Goal: Task Accomplishment & Management: Use online tool/utility

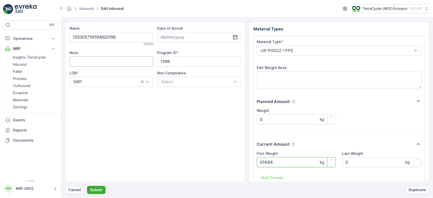
click at [87, 186] on button "Submit" at bounding box center [96, 190] width 19 height 8
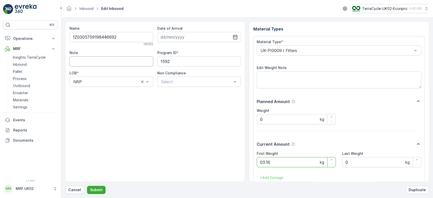
click at [87, 186] on button "Submit" at bounding box center [96, 190] width 19 height 8
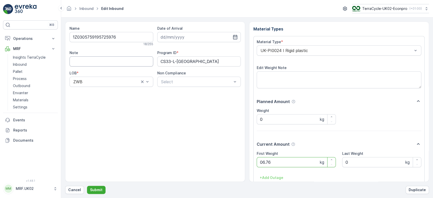
click at [87, 186] on button "Submit" at bounding box center [96, 190] width 19 height 8
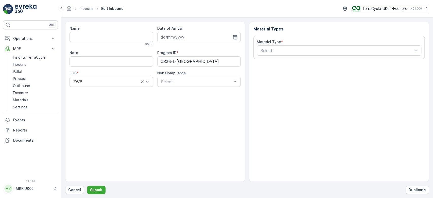
type input "1Z0305759191653293"
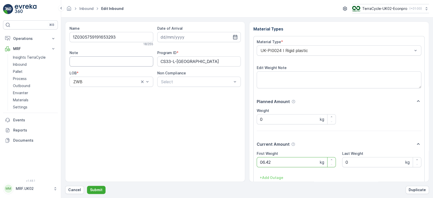
click at [87, 186] on button "Submit" at bounding box center [96, 190] width 19 height 8
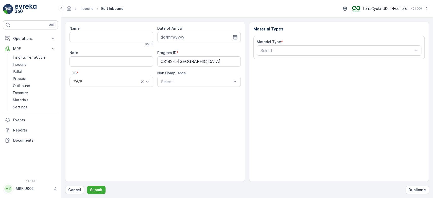
type input "1Z0305759197926522"
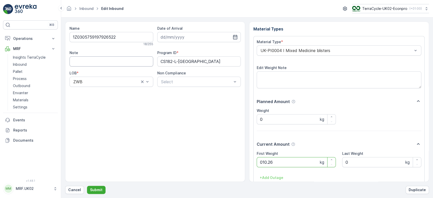
click at [87, 186] on button "Submit" at bounding box center [96, 190] width 19 height 8
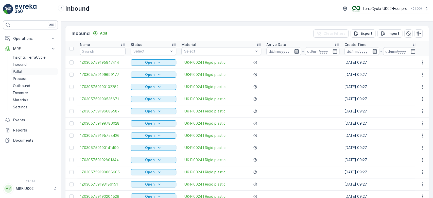
click at [16, 72] on p "Pallet" at bounding box center [18, 71] width 10 height 5
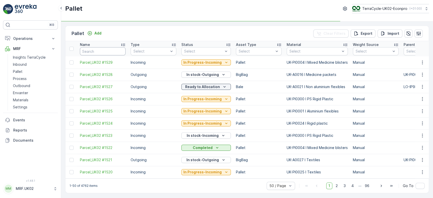
click at [113, 52] on input "text" at bounding box center [103, 51] width 46 height 8
type input "1500"
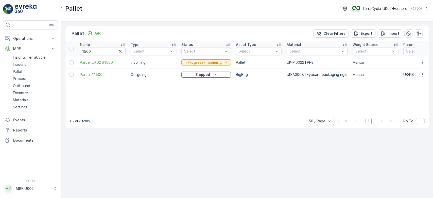
click at [201, 61] on p "In Progress-Incoming" at bounding box center [202, 62] width 38 height 5
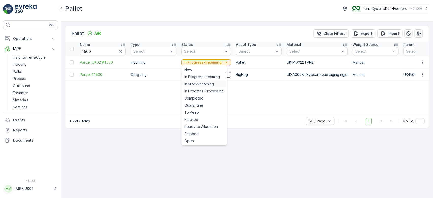
click at [194, 83] on span "In stock-Incoming" at bounding box center [198, 83] width 29 height 5
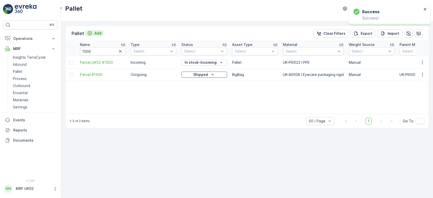
click at [97, 32] on p "Add" at bounding box center [97, 33] width 7 height 5
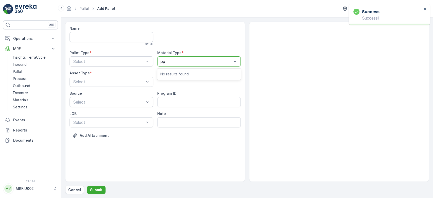
type input "ppe"
click at [176, 73] on span "UK-PI0022 I PPE" at bounding box center [176, 73] width 33 height 5
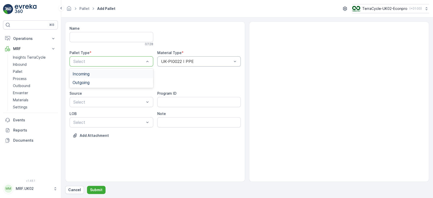
click at [117, 63] on div at bounding box center [109, 61] width 72 height 5
click at [106, 74] on div "Incoming" at bounding box center [111, 73] width 78 height 5
click at [105, 78] on div "Select" at bounding box center [111, 82] width 84 height 10
click at [95, 104] on div "Pallet" at bounding box center [111, 102] width 78 height 5
click at [92, 193] on button "Submit" at bounding box center [96, 190] width 19 height 8
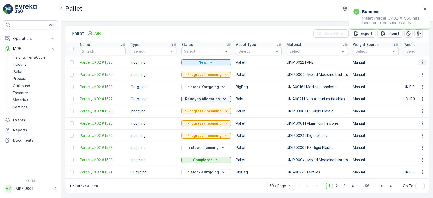
click at [421, 60] on icon "button" at bounding box center [422, 62] width 5 height 5
click at [404, 98] on span "Print QR" at bounding box center [408, 98] width 14 height 5
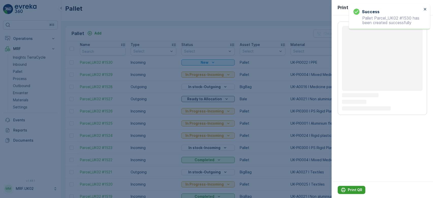
click at [350, 188] on p "Print QR" at bounding box center [355, 189] width 14 height 5
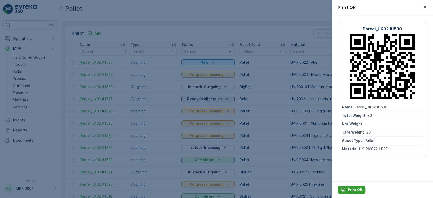
click at [351, 188] on p "Print QR" at bounding box center [355, 189] width 14 height 5
click at [31, 60] on div at bounding box center [216, 99] width 433 height 198
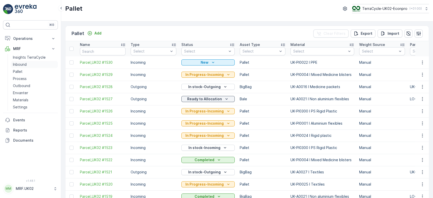
click at [31, 60] on link "Insights TerraCycle" at bounding box center [34, 57] width 47 height 7
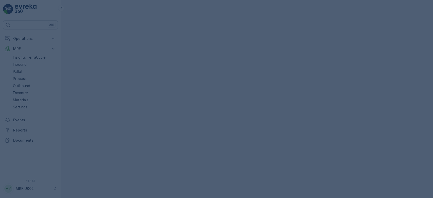
click at [31, 60] on div at bounding box center [216, 99] width 433 height 198
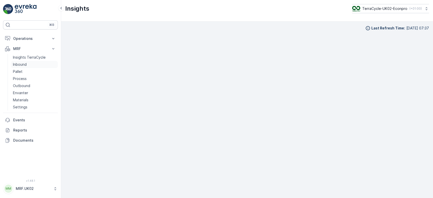
click at [39, 66] on link "Inbound" at bounding box center [34, 64] width 47 height 7
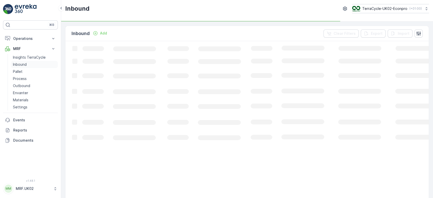
click at [39, 66] on link "Inbound" at bounding box center [34, 64] width 47 height 7
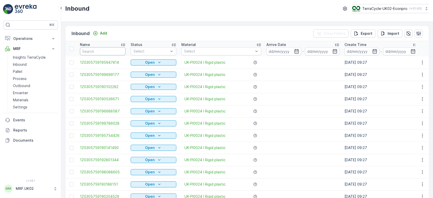
click at [89, 51] on input "text" at bounding box center [103, 51] width 46 height 8
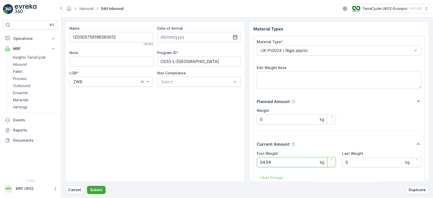
click at [87, 186] on button "Submit" at bounding box center [96, 190] width 19 height 8
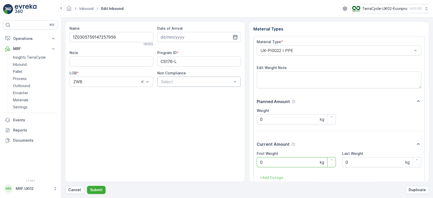
click at [178, 81] on div at bounding box center [196, 81] width 72 height 5
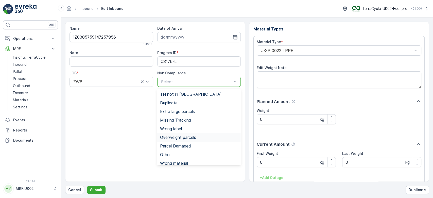
click at [183, 137] on span "Overweight parcels" at bounding box center [178, 137] width 36 height 5
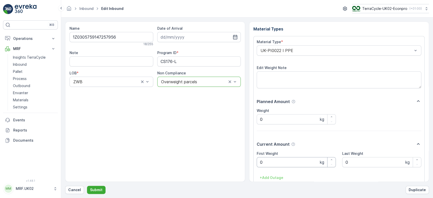
click at [270, 159] on Weight "0" at bounding box center [296, 162] width 79 height 10
click at [87, 186] on button "Submit" at bounding box center [96, 190] width 19 height 8
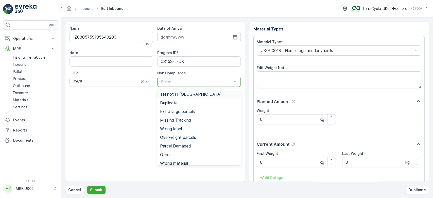
click at [183, 79] on div at bounding box center [196, 81] width 72 height 5
click at [190, 138] on span "Overweight parcels" at bounding box center [178, 137] width 36 height 5
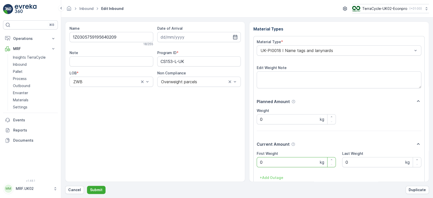
click at [273, 160] on Weight "0" at bounding box center [296, 162] width 79 height 10
click at [87, 186] on button "Submit" at bounding box center [96, 190] width 19 height 8
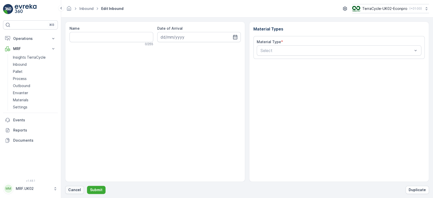
click at [75, 190] on p "Cancel" at bounding box center [74, 189] width 13 height 5
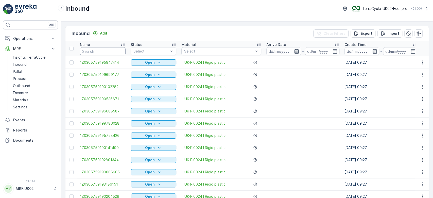
click at [105, 50] on input "text" at bounding box center [103, 51] width 46 height 8
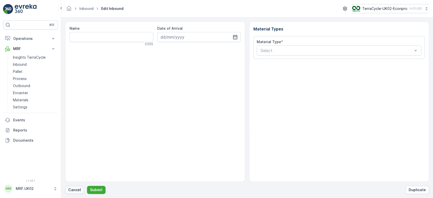
click at [75, 191] on p "Cancel" at bounding box center [74, 189] width 13 height 5
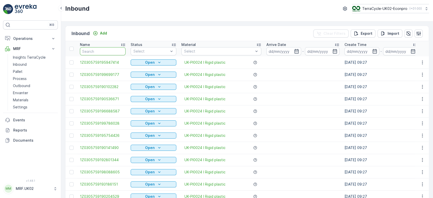
click at [87, 50] on input "text" at bounding box center [103, 51] width 46 height 8
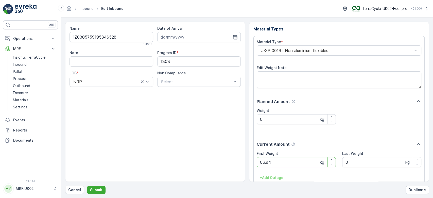
click at [87, 186] on button "Submit" at bounding box center [96, 190] width 19 height 8
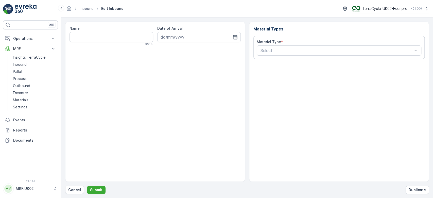
click at [71, 184] on div "Name 0 / 255 Date of Arrival Material Types Material Type * Select Cancel Submi…" at bounding box center [247, 108] width 364 height 172
click at [72, 190] on p "Cancel" at bounding box center [74, 189] width 13 height 5
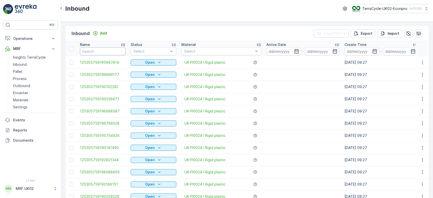
click at [100, 53] on input "text" at bounding box center [103, 51] width 46 height 8
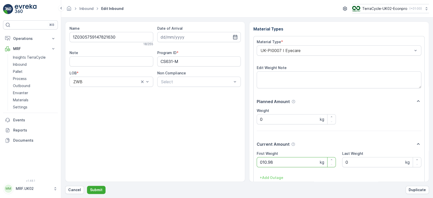
click at [87, 186] on button "Submit" at bounding box center [96, 190] width 19 height 8
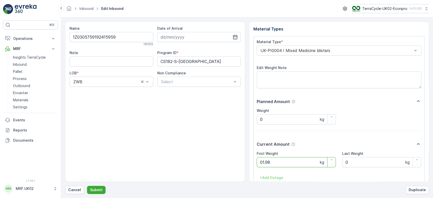
click at [87, 186] on button "Submit" at bounding box center [96, 190] width 19 height 8
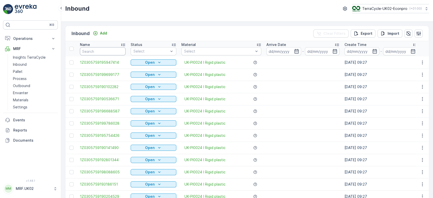
click at [86, 51] on input "text" at bounding box center [103, 51] width 46 height 8
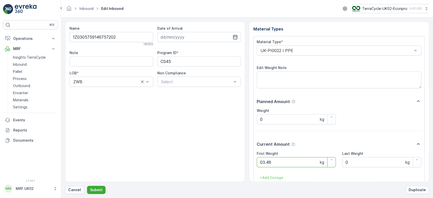
click at [87, 186] on button "Submit" at bounding box center [96, 190] width 19 height 8
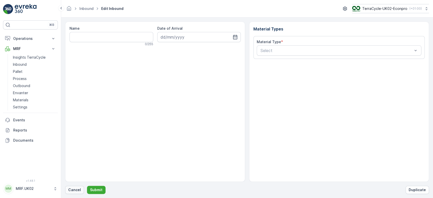
click at [77, 192] on p "Cancel" at bounding box center [74, 189] width 13 height 5
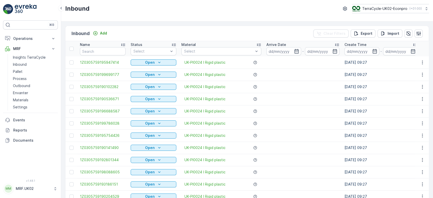
click at [97, 52] on input "text" at bounding box center [103, 51] width 46 height 8
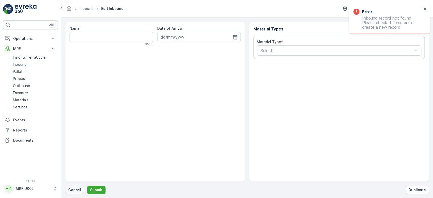
click at [74, 186] on button "Cancel" at bounding box center [74, 190] width 19 height 8
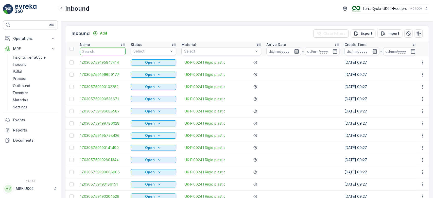
click at [89, 53] on input "text" at bounding box center [103, 51] width 46 height 8
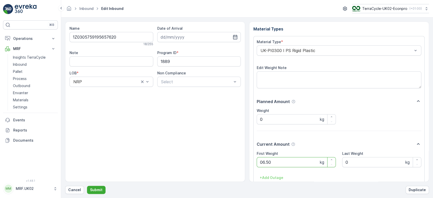
click at [87, 186] on button "Submit" at bounding box center [96, 190] width 19 height 8
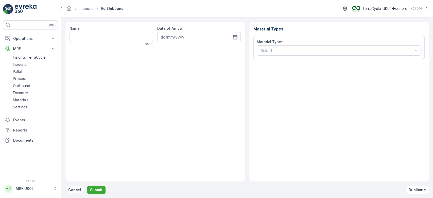
click at [77, 190] on p "Cancel" at bounding box center [74, 189] width 13 height 5
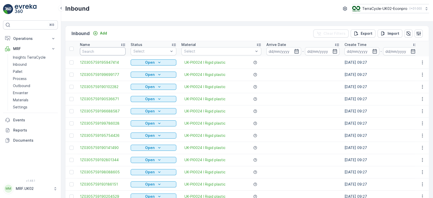
click at [101, 53] on input "text" at bounding box center [103, 51] width 46 height 8
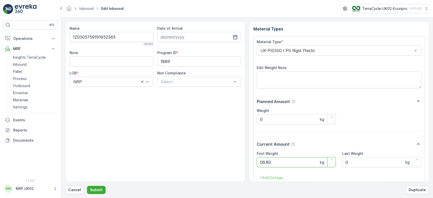
click at [87, 186] on button "Submit" at bounding box center [96, 190] width 19 height 8
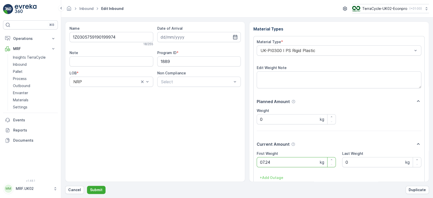
click at [87, 186] on button "Submit" at bounding box center [96, 190] width 19 height 8
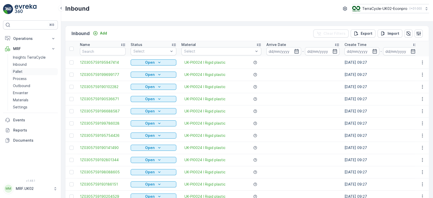
click at [25, 70] on link "Pallet" at bounding box center [34, 71] width 47 height 7
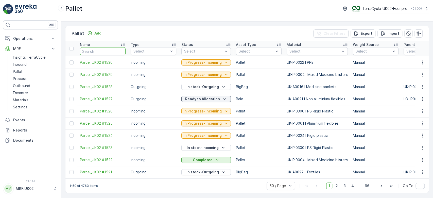
click at [94, 48] on input "text" at bounding box center [103, 51] width 46 height 8
type input "152"
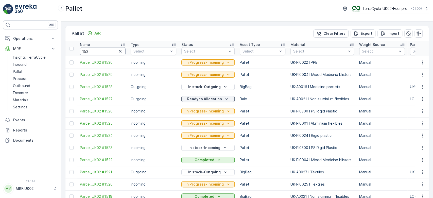
click at [94, 48] on input "152" at bounding box center [103, 51] width 46 height 8
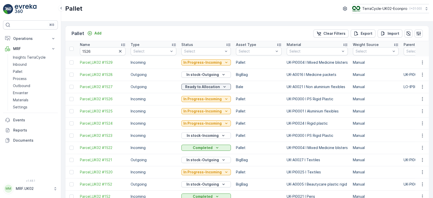
type input "152"
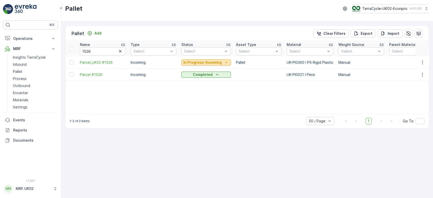
click at [195, 64] on p "In Progress-Incoming" at bounding box center [202, 62] width 38 height 5
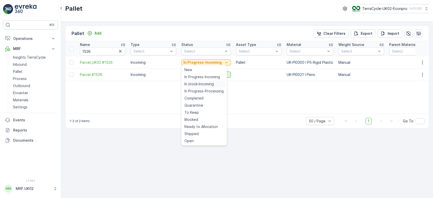
click at [198, 85] on span "In stock-Incoming" at bounding box center [198, 83] width 29 height 5
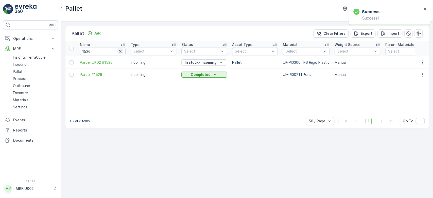
click at [119, 50] on icon "button" at bounding box center [120, 51] width 5 height 5
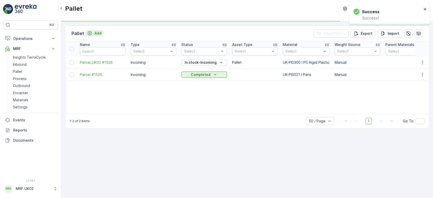
click at [91, 34] on icon "Add" at bounding box center [89, 33] width 5 height 5
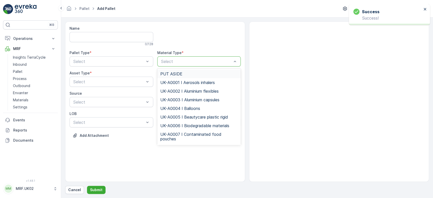
click at [173, 64] on div "Select" at bounding box center [199, 61] width 84 height 10
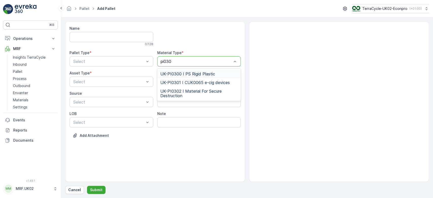
type input "pi0300"
click at [178, 73] on span "UK-PI0300 I PS Rigid Plastic" at bounding box center [187, 73] width 55 height 5
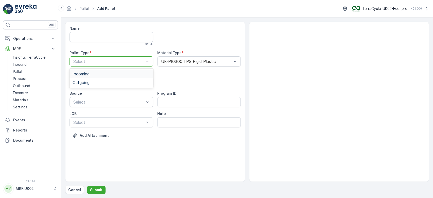
click at [90, 62] on div at bounding box center [109, 61] width 72 height 5
click at [93, 75] on div "Incoming" at bounding box center [111, 73] width 78 height 5
click at [94, 81] on div at bounding box center [109, 81] width 72 height 5
click at [90, 105] on div "Pallet" at bounding box center [111, 102] width 84 height 9
click at [99, 188] on p "Submit" at bounding box center [96, 189] width 12 height 5
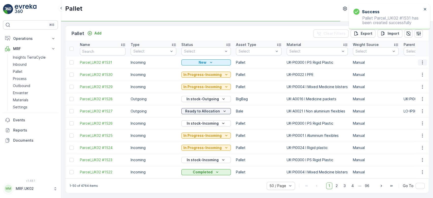
click at [422, 62] on icon "button" at bounding box center [422, 62] width 5 height 5
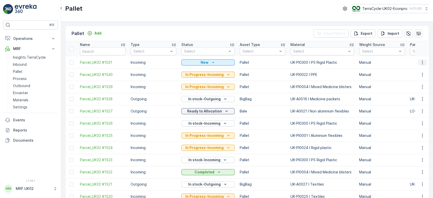
click at [420, 62] on icon "button" at bounding box center [422, 62] width 5 height 5
click at [407, 97] on span "Print QR" at bounding box center [408, 98] width 14 height 5
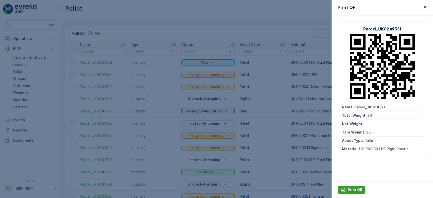
click at [348, 188] on p "Print QR" at bounding box center [355, 189] width 14 height 5
click at [34, 63] on div at bounding box center [216, 99] width 433 height 198
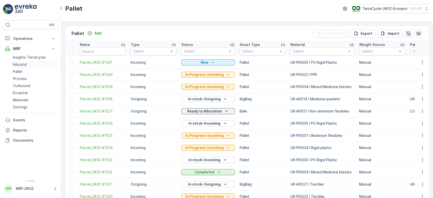
click at [34, 63] on link "Inbound" at bounding box center [34, 64] width 47 height 7
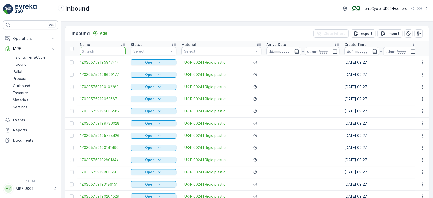
click at [92, 50] on input "text" at bounding box center [103, 51] width 46 height 8
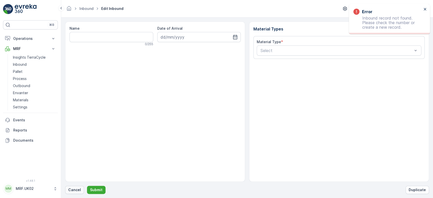
click at [71, 190] on p "Cancel" at bounding box center [74, 189] width 13 height 5
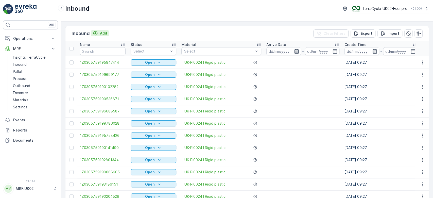
click at [104, 34] on p "Add" at bounding box center [103, 33] width 7 height 5
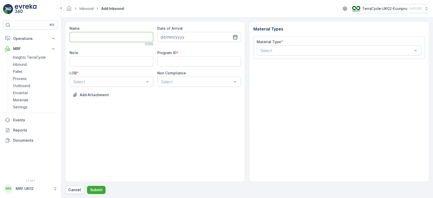
click at [84, 41] on input "Name" at bounding box center [111, 37] width 84 height 10
type input "1Z0305759146224000"
click at [87, 186] on button "Submit" at bounding box center [96, 190] width 19 height 8
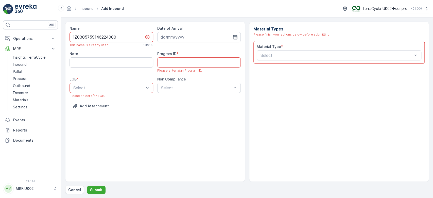
click at [92, 34] on input "1Z0305759146224000" at bounding box center [111, 37] width 84 height 10
click at [71, 192] on p "Cancel" at bounding box center [74, 189] width 13 height 5
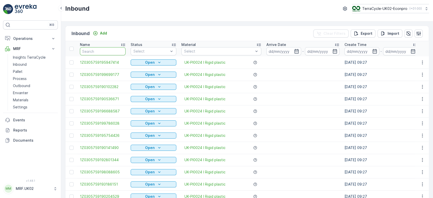
click at [93, 52] on input "text" at bounding box center [103, 51] width 46 height 8
paste input "1Z0305759146224000"
type input "1Z0305759146224000"
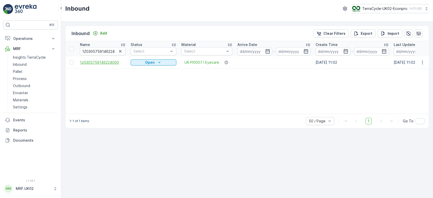
click at [111, 62] on span "1z0305759146224000" at bounding box center [103, 62] width 46 height 5
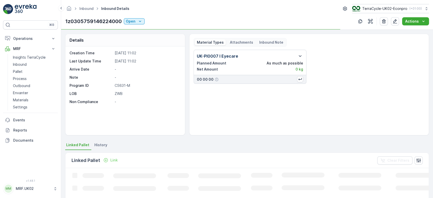
click at [111, 62] on p "Last Update Time" at bounding box center [90, 61] width 43 height 5
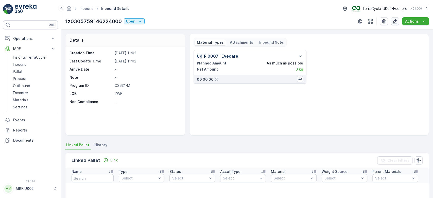
click at [398, 21] on button "button" at bounding box center [395, 21] width 8 height 8
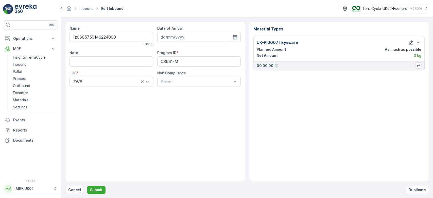
click at [412, 42] on icon "button" at bounding box center [410, 42] width 5 height 5
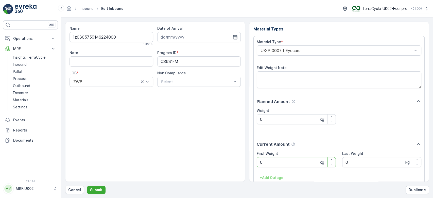
click at [275, 166] on Weight "0" at bounding box center [296, 162] width 79 height 10
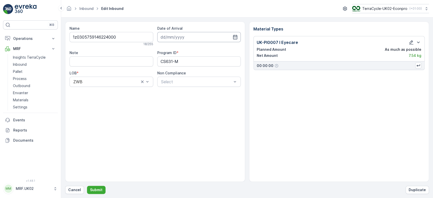
click at [197, 33] on input at bounding box center [199, 37] width 84 height 10
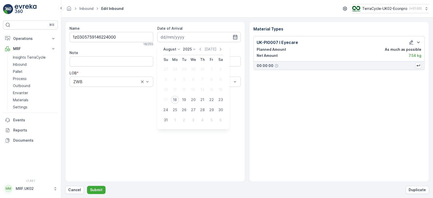
click at [174, 98] on div "18" at bounding box center [175, 100] width 8 height 8
type input "[DATE]"
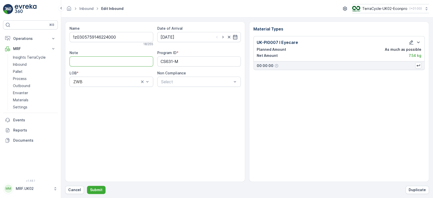
click at [108, 64] on input "Note" at bounding box center [111, 61] width 84 height 10
type input "lower case z not capital Z"
click at [127, 139] on div "Name 1z0305759146224000 18 / 255 Date of Arrival [DATE] Note lower case z not c…" at bounding box center [155, 102] width 180 height 160
click at [98, 187] on button "Submit" at bounding box center [96, 190] width 19 height 8
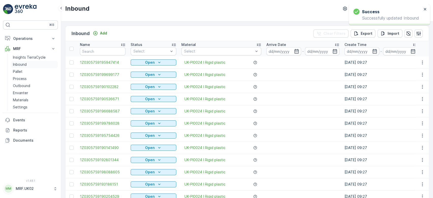
click at [37, 65] on link "Inbound" at bounding box center [34, 64] width 47 height 7
click at [11, 61] on link "Inbound" at bounding box center [34, 64] width 47 height 7
click at [100, 52] on input "text" at bounding box center [103, 51] width 46 height 8
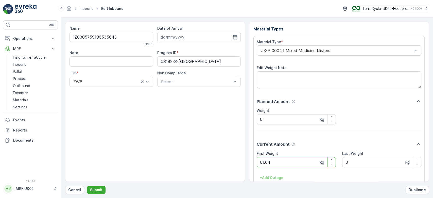
click at [87, 186] on button "Submit" at bounding box center [96, 190] width 19 height 8
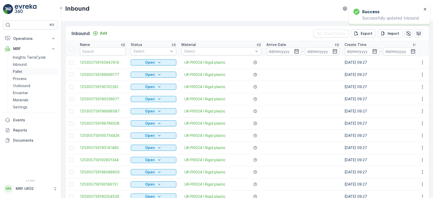
click at [39, 72] on link "Pallet" at bounding box center [34, 71] width 47 height 7
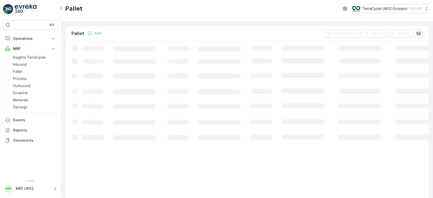
click at [11, 68] on link "Pallet" at bounding box center [34, 71] width 47 height 7
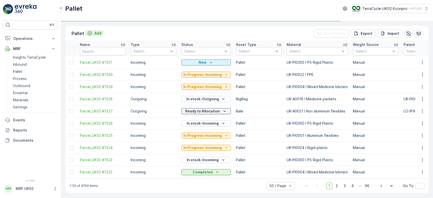
click at [96, 34] on p "Add" at bounding box center [97, 33] width 7 height 5
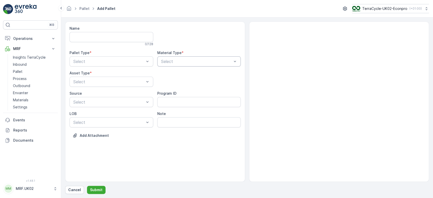
click at [169, 61] on div at bounding box center [196, 61] width 72 height 5
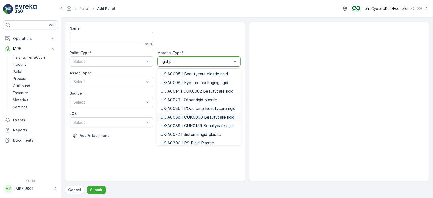
type input "rigid pl"
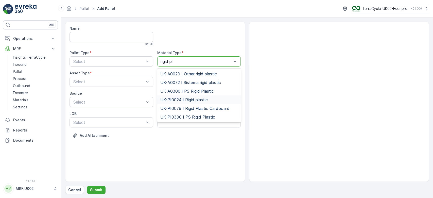
click at [186, 100] on span "UK-PI0024 I Rigid plastic" at bounding box center [183, 99] width 47 height 5
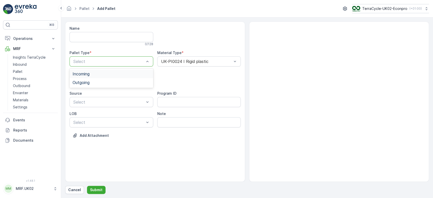
click at [107, 75] on div "Incoming" at bounding box center [111, 73] width 78 height 5
click at [102, 82] on div at bounding box center [109, 81] width 72 height 5
click at [91, 103] on div "Pallet" at bounding box center [111, 102] width 78 height 5
click at [94, 194] on form "Name 0 / 128 Pallet Type * Incoming Material Type * UK-PI0024 I Rigid plastic A…" at bounding box center [247, 107] width 372 height 180
click at [94, 192] on p "Submit" at bounding box center [96, 189] width 12 height 5
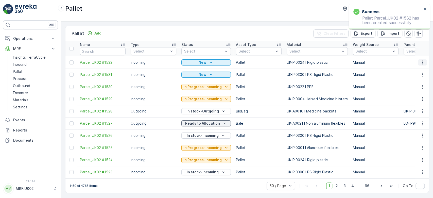
click at [421, 62] on icon "button" at bounding box center [422, 62] width 5 height 5
click at [418, 98] on div "Print QR" at bounding box center [415, 98] width 33 height 7
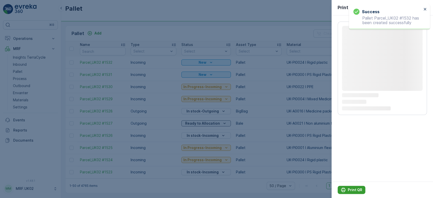
click at [355, 190] on p "Print QR" at bounding box center [355, 189] width 14 height 5
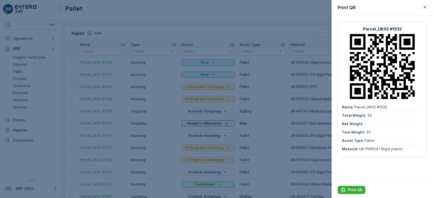
click at [95, 50] on div at bounding box center [216, 99] width 433 height 198
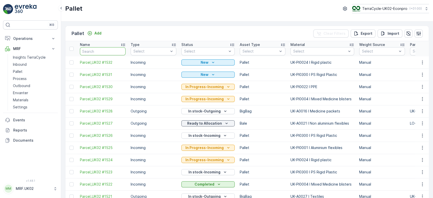
click at [95, 50] on input "text" at bounding box center [103, 51] width 46 height 8
type input "1524"
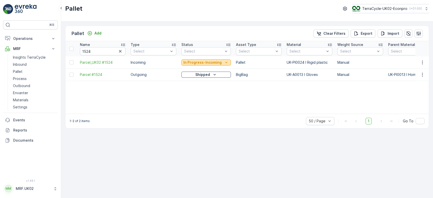
click at [203, 62] on p "In Progress-Incoming" at bounding box center [202, 62] width 38 height 5
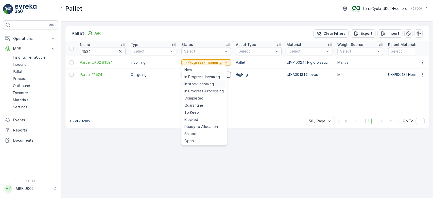
click at [196, 83] on span "In stock-Incoming" at bounding box center [198, 83] width 29 height 5
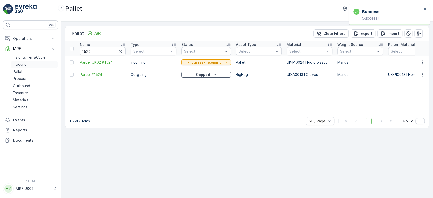
click at [29, 64] on link "Inbound" at bounding box center [34, 64] width 47 height 7
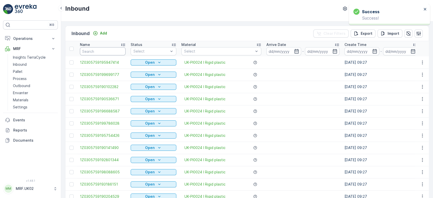
click at [92, 52] on input "text" at bounding box center [103, 51] width 46 height 8
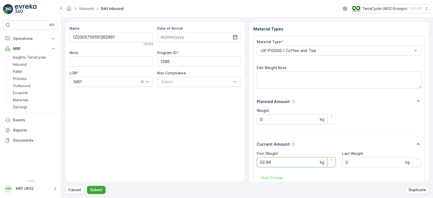
click at [87, 186] on button "Submit" at bounding box center [96, 190] width 19 height 8
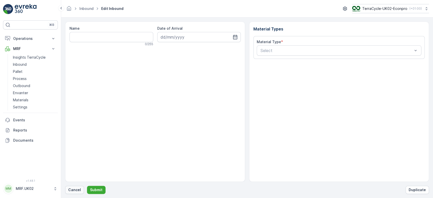
click at [74, 188] on p "Cancel" at bounding box center [74, 189] width 13 height 5
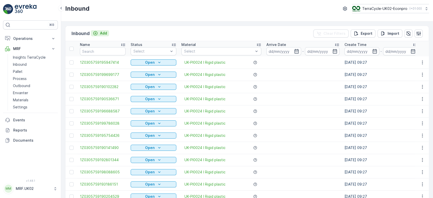
click at [94, 33] on icon "Add" at bounding box center [95, 33] width 5 height 5
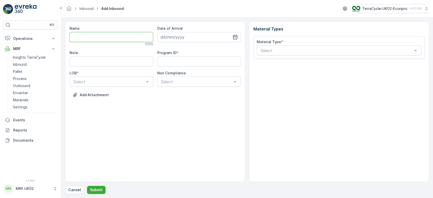
click at [94, 33] on input "Name" at bounding box center [111, 37] width 84 height 10
type input "1Z0305759146007727"
click at [87, 186] on button "Submit" at bounding box center [96, 190] width 19 height 8
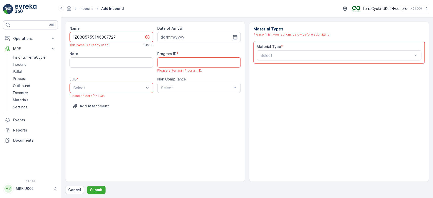
click at [94, 40] on input "1Z0305759146007727" at bounding box center [111, 37] width 84 height 10
click at [74, 192] on p "Cancel" at bounding box center [74, 189] width 13 height 5
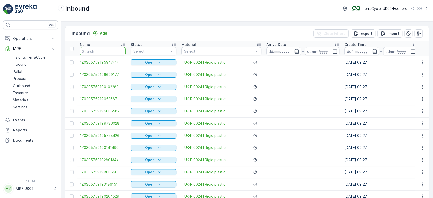
click at [103, 52] on input "text" at bounding box center [103, 51] width 46 height 8
paste input "1Z0305759146007727"
type input "1Z0305759146007727"
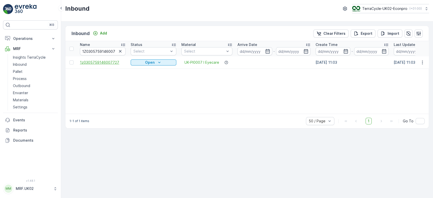
click at [106, 63] on span "1z0305759146007727" at bounding box center [103, 62] width 46 height 5
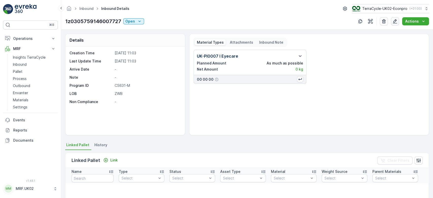
click at [393, 23] on icon "button" at bounding box center [395, 21] width 4 height 4
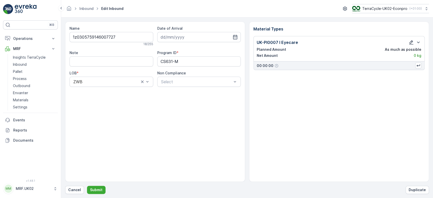
click at [412, 42] on icon "button" at bounding box center [410, 42] width 5 height 5
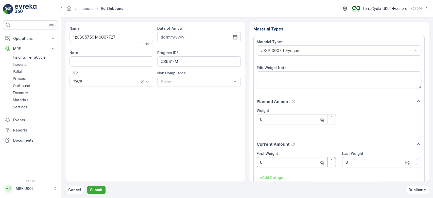
click at [263, 161] on Weight "0" at bounding box center [296, 162] width 79 height 10
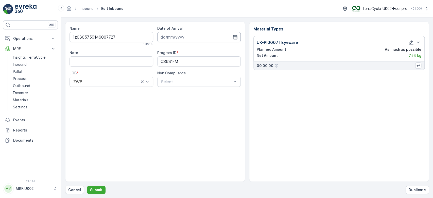
click at [180, 33] on input at bounding box center [199, 37] width 84 height 10
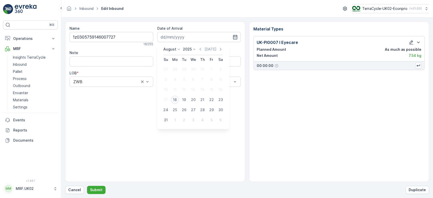
click at [176, 100] on div "18" at bounding box center [175, 100] width 8 height 8
type input "[DATE]"
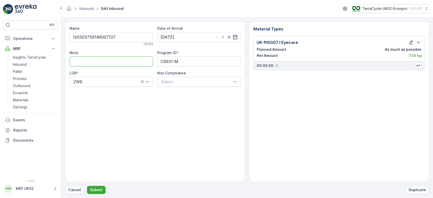
click at [84, 62] on input "Note" at bounding box center [111, 61] width 84 height 10
type input "lower case z not capital Z"
click at [138, 102] on div "Name 1z0305759146007727 18 / 255 Date of Arrival [DATE] Note lower case z not c…" at bounding box center [155, 102] width 180 height 160
click at [94, 187] on button "Submit" at bounding box center [96, 190] width 19 height 8
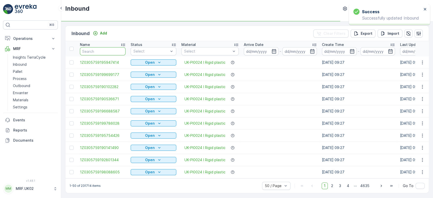
click at [111, 48] on input "text" at bounding box center [103, 51] width 46 height 8
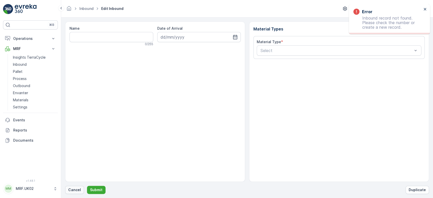
click at [74, 190] on p "Cancel" at bounding box center [74, 189] width 13 height 5
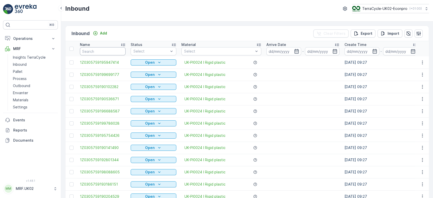
click at [103, 52] on input "text" at bounding box center [103, 51] width 46 height 8
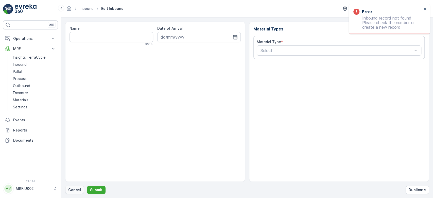
click at [73, 187] on p "Cancel" at bounding box center [74, 189] width 13 height 5
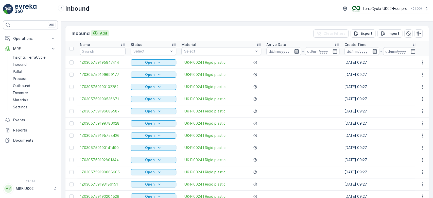
click at [100, 33] on p "Add" at bounding box center [103, 33] width 7 height 5
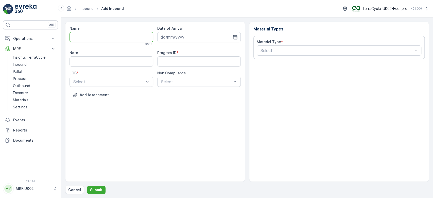
click at [103, 34] on input "Name" at bounding box center [111, 37] width 84 height 10
type input "1Z0305759146400211"
click at [87, 186] on button "Submit" at bounding box center [96, 190] width 19 height 8
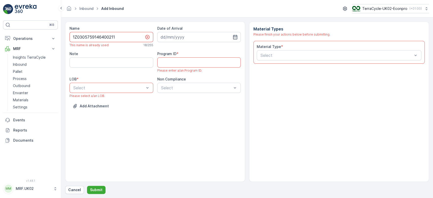
click at [103, 34] on input "1Z0305759146400211" at bounding box center [111, 37] width 84 height 10
click at [75, 191] on p "Cancel" at bounding box center [74, 189] width 13 height 5
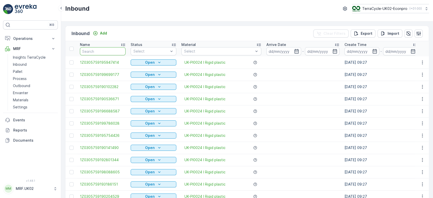
click at [113, 54] on input "text" at bounding box center [103, 51] width 46 height 8
paste input "1Z0305759146400211"
type input "1Z0305759146400211"
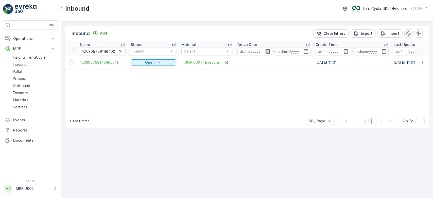
click at [112, 63] on span "1z0305759146400211" at bounding box center [103, 62] width 46 height 5
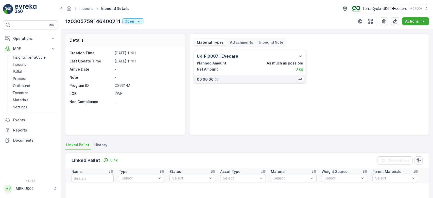
click at [395, 21] on icon "button" at bounding box center [394, 21] width 5 height 5
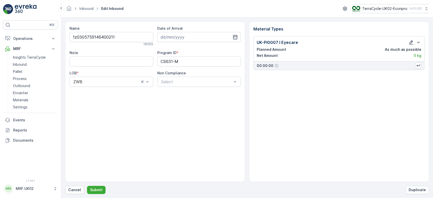
click at [410, 42] on icon "button" at bounding box center [411, 42] width 4 height 4
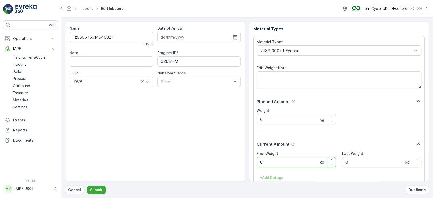
click at [269, 161] on Weight "0" at bounding box center [296, 162] width 79 height 10
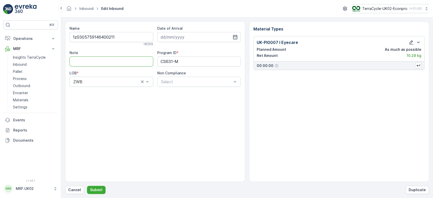
click at [128, 62] on input "Note" at bounding box center [111, 61] width 84 height 10
type input "lower case z not capital Z"
click at [179, 36] on input at bounding box center [199, 37] width 84 height 10
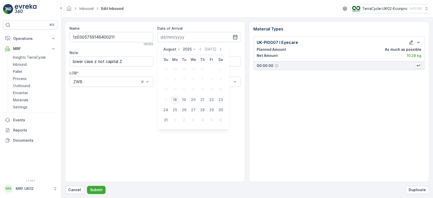
click at [174, 100] on div "18" at bounding box center [175, 100] width 8 height 8
type input "[DATE]"
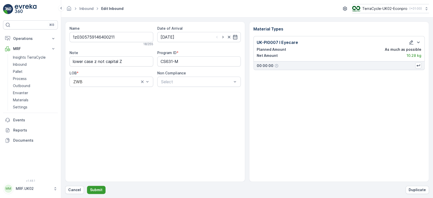
click at [95, 190] on p "Submit" at bounding box center [96, 189] width 12 height 5
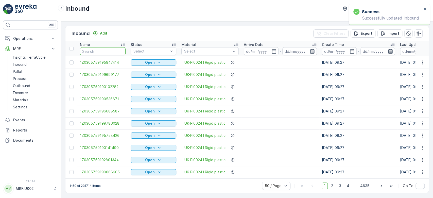
click at [89, 50] on input "text" at bounding box center [103, 51] width 46 height 8
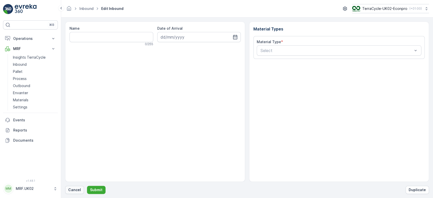
click at [71, 186] on button "Cancel" at bounding box center [74, 190] width 19 height 8
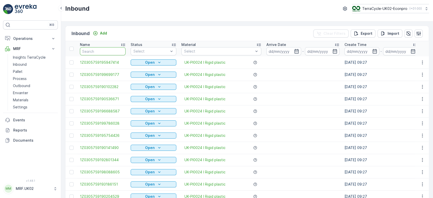
click at [95, 52] on input "text" at bounding box center [103, 51] width 46 height 8
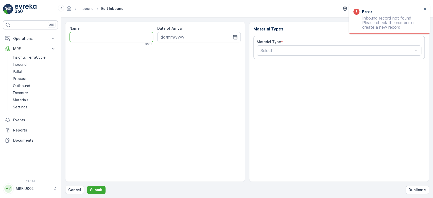
click at [107, 39] on input "Name" at bounding box center [111, 37] width 84 height 10
type input "1Z0305759148987399"
click at [87, 186] on button "Submit" at bounding box center [96, 190] width 19 height 8
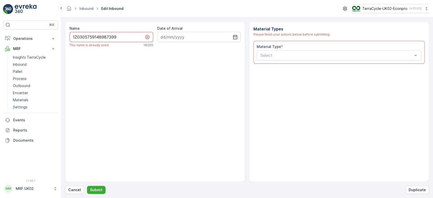
click at [106, 38] on input "1Z0305759148987399" at bounding box center [111, 37] width 84 height 10
click at [73, 188] on p "Cancel" at bounding box center [74, 189] width 13 height 5
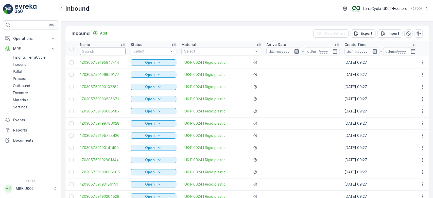
click at [87, 51] on input "text" at bounding box center [103, 51] width 46 height 8
paste input "1Z0305759148987399"
type input "1Z0305759148987399"
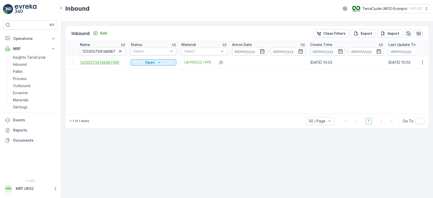
click at [104, 62] on span "1z0305759148987399" at bounding box center [103, 62] width 46 height 5
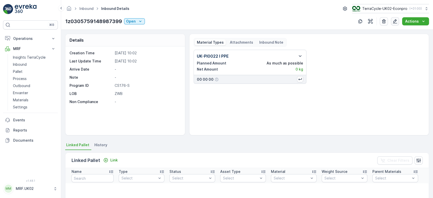
click at [397, 21] on icon "button" at bounding box center [394, 21] width 5 height 5
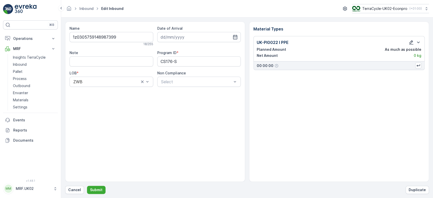
click at [410, 42] on icon "button" at bounding box center [410, 42] width 5 height 5
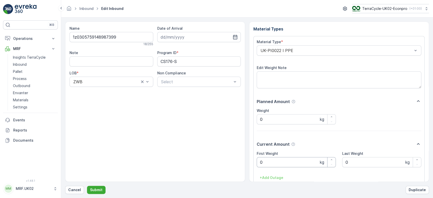
click at [265, 162] on Weight "0" at bounding box center [296, 162] width 79 height 10
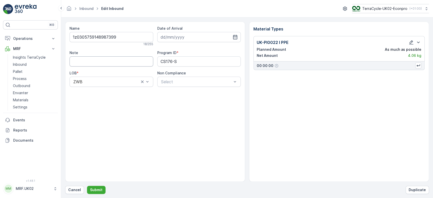
click at [104, 57] on input "Note" at bounding box center [111, 61] width 84 height 10
type input "lower case z not capital Z"
click at [181, 41] on input at bounding box center [199, 37] width 84 height 10
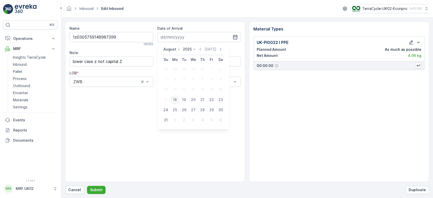
click at [176, 100] on div "18" at bounding box center [175, 100] width 8 height 8
type input "[DATE]"
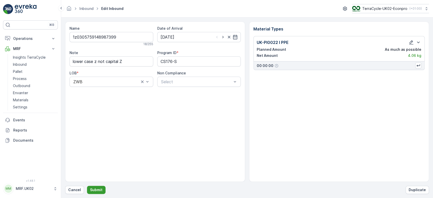
click at [97, 190] on p "Submit" at bounding box center [96, 189] width 12 height 5
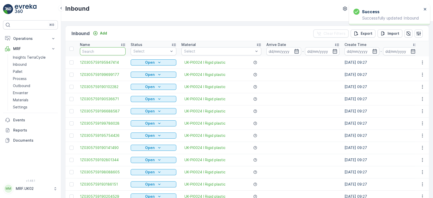
click at [120, 50] on input "text" at bounding box center [103, 51] width 46 height 8
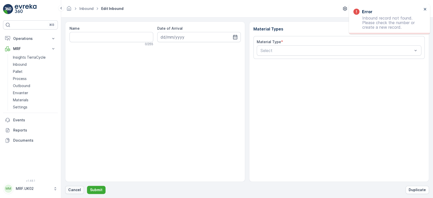
click at [76, 189] on p "Cancel" at bounding box center [74, 189] width 13 height 5
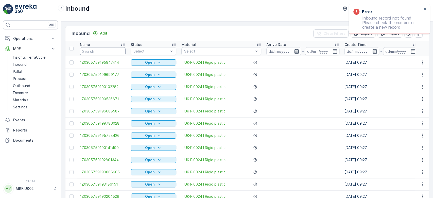
click at [96, 52] on input "text" at bounding box center [103, 51] width 46 height 8
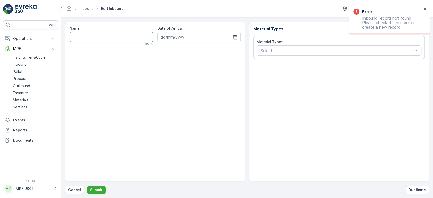
click at [101, 35] on input "Name" at bounding box center [111, 37] width 84 height 10
type input "1Z0305759147201176"
click at [87, 186] on button "Submit" at bounding box center [96, 190] width 19 height 8
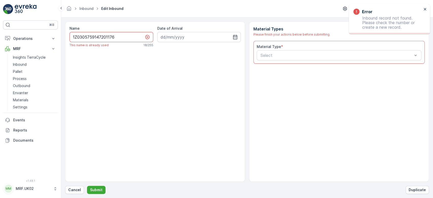
click at [101, 35] on input "1Z0305759147201176" at bounding box center [111, 37] width 84 height 10
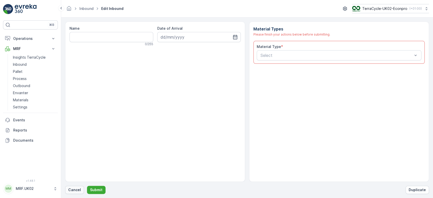
click at [74, 187] on p "Cancel" at bounding box center [74, 189] width 13 height 5
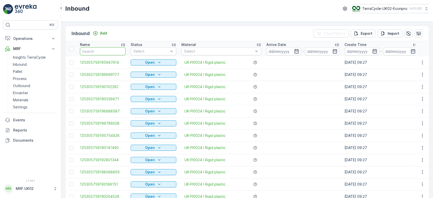
click at [96, 51] on input "text" at bounding box center [103, 51] width 46 height 8
paste input "1Z0305759147201176"
type input "1Z0305759147201176"
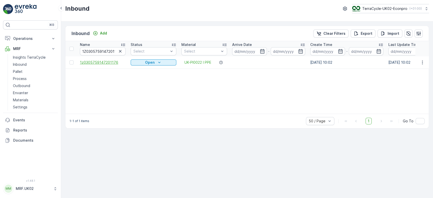
click at [101, 62] on span "1z0305759147201176" at bounding box center [103, 62] width 46 height 5
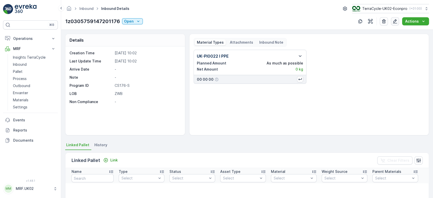
click at [392, 20] on button "button" at bounding box center [395, 21] width 8 height 8
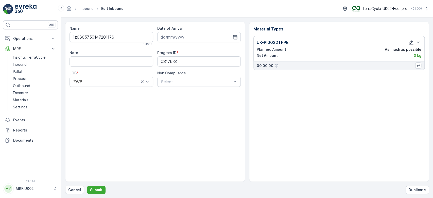
click at [412, 42] on icon "button" at bounding box center [410, 42] width 5 height 5
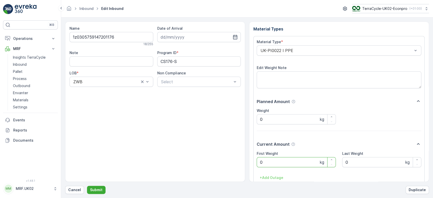
click at [289, 159] on Weight "0" at bounding box center [296, 162] width 79 height 10
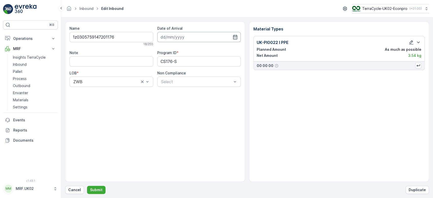
click at [187, 38] on input at bounding box center [199, 37] width 84 height 10
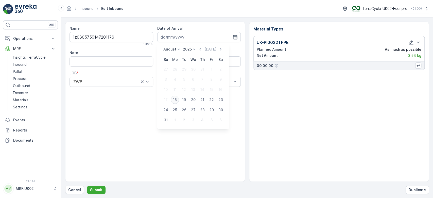
click at [176, 100] on div "18" at bounding box center [175, 100] width 8 height 8
type input "[DATE]"
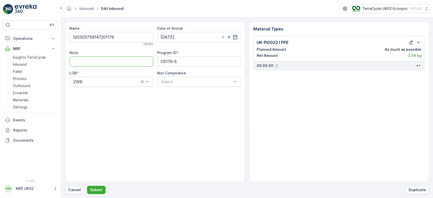
click at [107, 61] on input "Note" at bounding box center [111, 61] width 84 height 10
type input "lower case z not capital Z"
click at [95, 192] on p "Submit" at bounding box center [96, 189] width 12 height 5
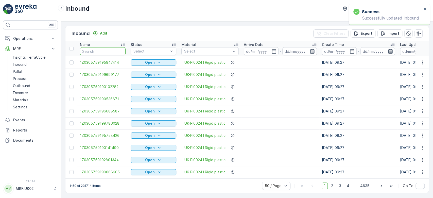
click at [114, 47] on input "text" at bounding box center [103, 51] width 46 height 8
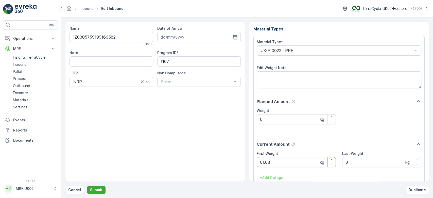
click at [87, 186] on button "Submit" at bounding box center [96, 190] width 19 height 8
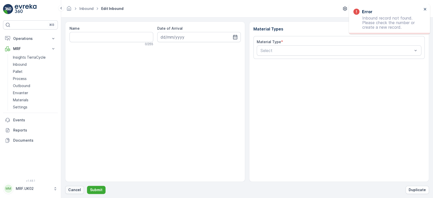
click at [70, 187] on p "Cancel" at bounding box center [74, 189] width 13 height 5
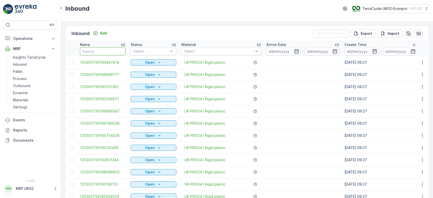
click at [91, 53] on input "text" at bounding box center [103, 51] width 46 height 8
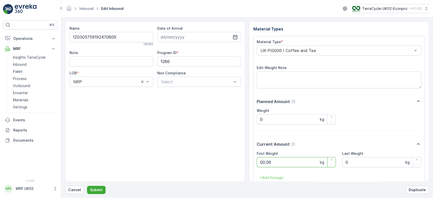
click at [87, 186] on button "Submit" at bounding box center [96, 190] width 19 height 8
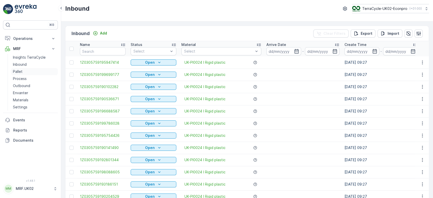
click at [21, 72] on p "Pallet" at bounding box center [18, 71] width 10 height 5
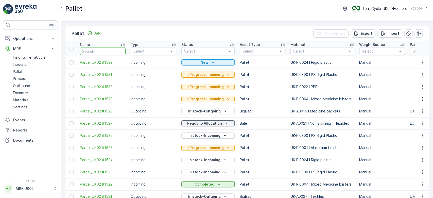
click at [94, 51] on input "text" at bounding box center [103, 51] width 46 height 8
type input "1400"
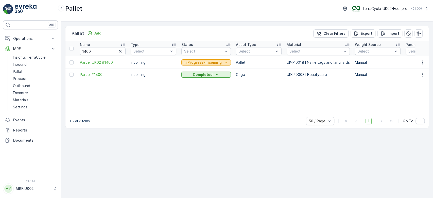
click at [216, 61] on p "In Progress-Incoming" at bounding box center [202, 62] width 38 height 5
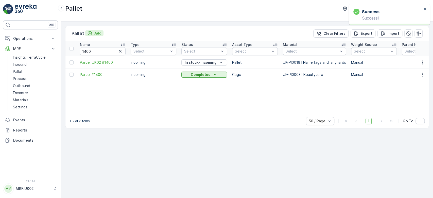
click at [95, 33] on p "Add" at bounding box center [97, 33] width 7 height 5
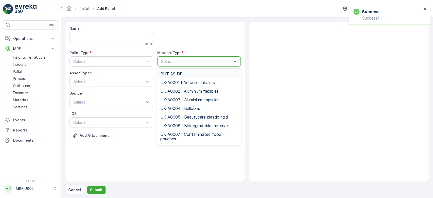
click at [167, 60] on div at bounding box center [196, 61] width 72 height 5
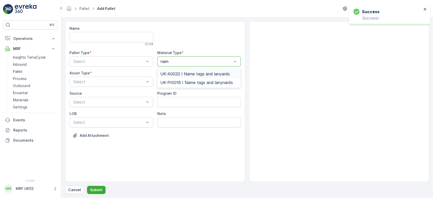
type input "name"
click at [201, 82] on span "UK-PI0018 I Name tags and lanynards" at bounding box center [196, 82] width 72 height 5
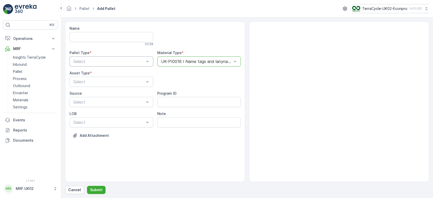
click at [144, 60] on div at bounding box center [109, 61] width 72 height 5
click at [121, 73] on div "Incoming" at bounding box center [111, 73] width 78 height 5
click at [98, 83] on div at bounding box center [109, 81] width 72 height 5
click at [87, 101] on div "Pallet" at bounding box center [111, 102] width 78 height 5
click at [95, 190] on p "Submit" at bounding box center [96, 189] width 12 height 5
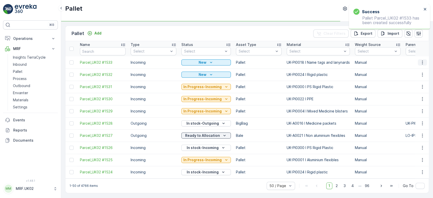
click at [422, 62] on icon "button" at bounding box center [422, 62] width 5 height 5
click at [417, 99] on div "Print QR" at bounding box center [415, 98] width 33 height 7
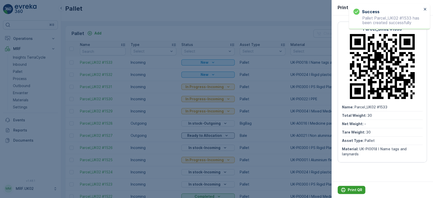
click at [353, 189] on p "Print QR" at bounding box center [355, 189] width 14 height 5
click at [166, 31] on div at bounding box center [216, 99] width 433 height 198
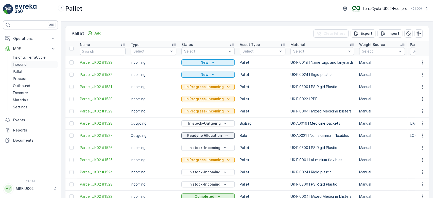
click at [29, 65] on link "Inbound" at bounding box center [34, 64] width 47 height 7
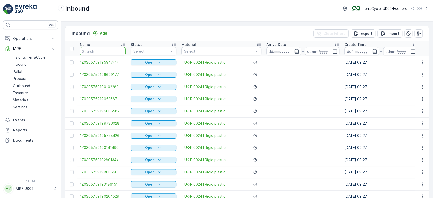
click at [91, 52] on input "text" at bounding box center [103, 51] width 46 height 8
type input "1400"
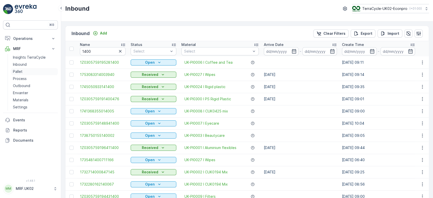
click at [22, 70] on link "Pallet" at bounding box center [34, 71] width 47 height 7
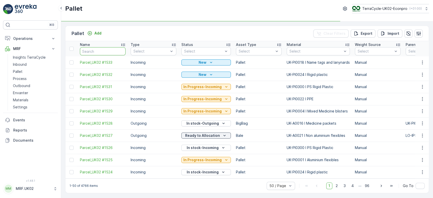
click at [94, 51] on input "text" at bounding box center [103, 51] width 46 height 8
type input "1400"
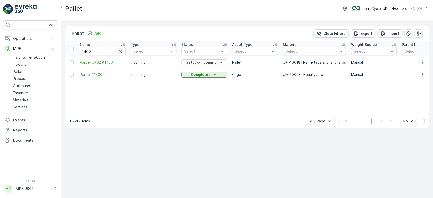
click at [121, 53] on icon "button" at bounding box center [120, 51] width 5 height 5
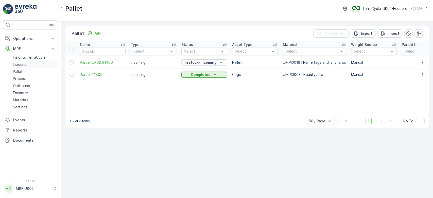
click at [30, 65] on link "Inbound" at bounding box center [34, 64] width 47 height 7
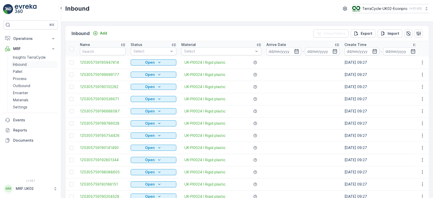
click at [28, 65] on link "Inbound" at bounding box center [34, 64] width 47 height 7
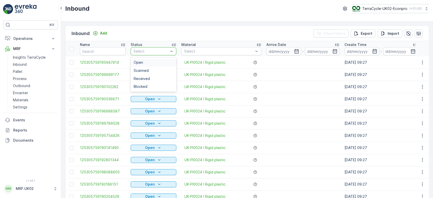
click at [140, 51] on div at bounding box center [151, 51] width 36 height 4
click at [145, 70] on span "Scanned" at bounding box center [141, 70] width 15 height 4
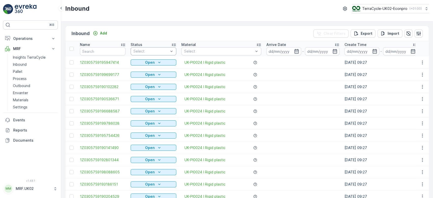
click at [146, 51] on div at bounding box center [151, 51] width 36 height 4
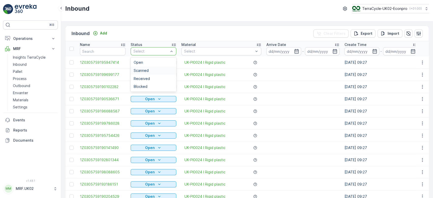
click at [146, 70] on span "Scanned" at bounding box center [141, 70] width 15 height 4
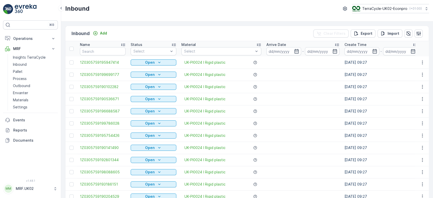
click at [86, 52] on input "text" at bounding box center [103, 51] width 46 height 8
click at [148, 51] on div at bounding box center [151, 51] width 36 height 4
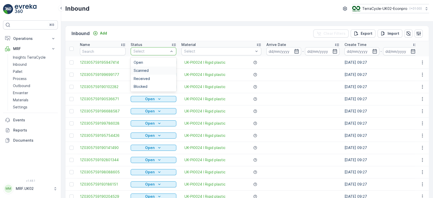
click at [149, 71] on div "Scanned" at bounding box center [154, 70] width 40 height 4
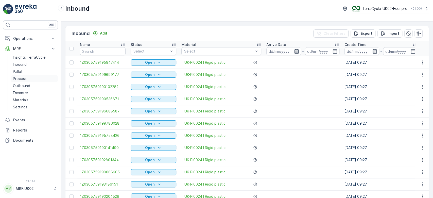
click at [40, 78] on link "Process" at bounding box center [34, 78] width 47 height 7
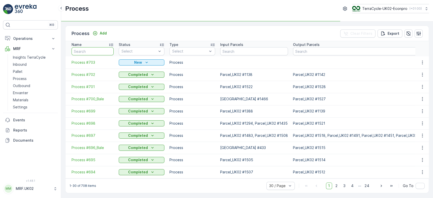
click at [93, 52] on input "text" at bounding box center [92, 51] width 42 height 8
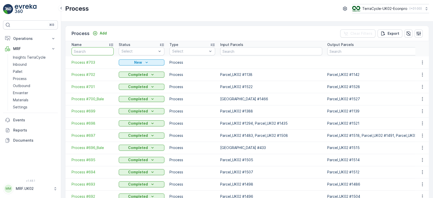
click at [93, 52] on input "text" at bounding box center [92, 51] width 42 height 8
type input "80010"
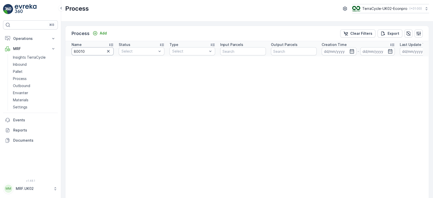
click at [80, 51] on input "80010" at bounding box center [92, 51] width 42 height 8
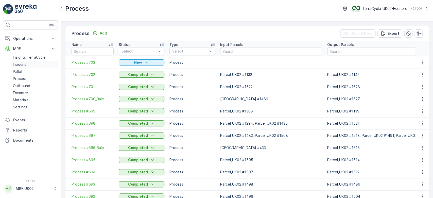
click at [23, 64] on p "Inbound" at bounding box center [20, 64] width 14 height 5
